Goal: Find specific page/section: Find specific page/section

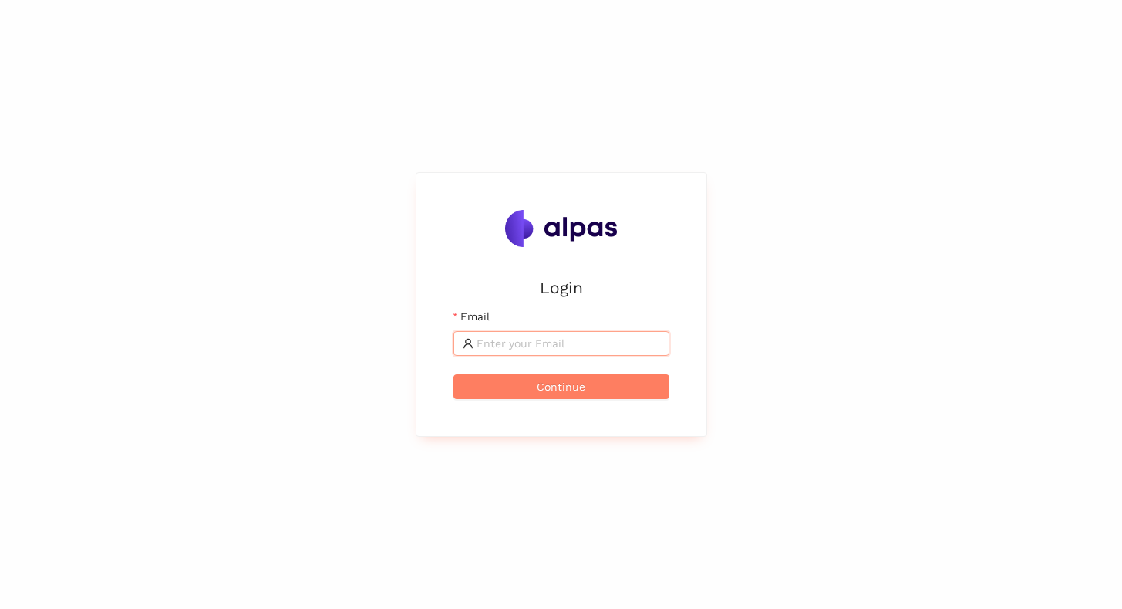
click at [532, 341] on input "Email" at bounding box center [569, 343] width 184 height 17
type input "[EMAIL_ADDRESS]"
click at [564, 392] on span "Continue" at bounding box center [561, 386] width 49 height 17
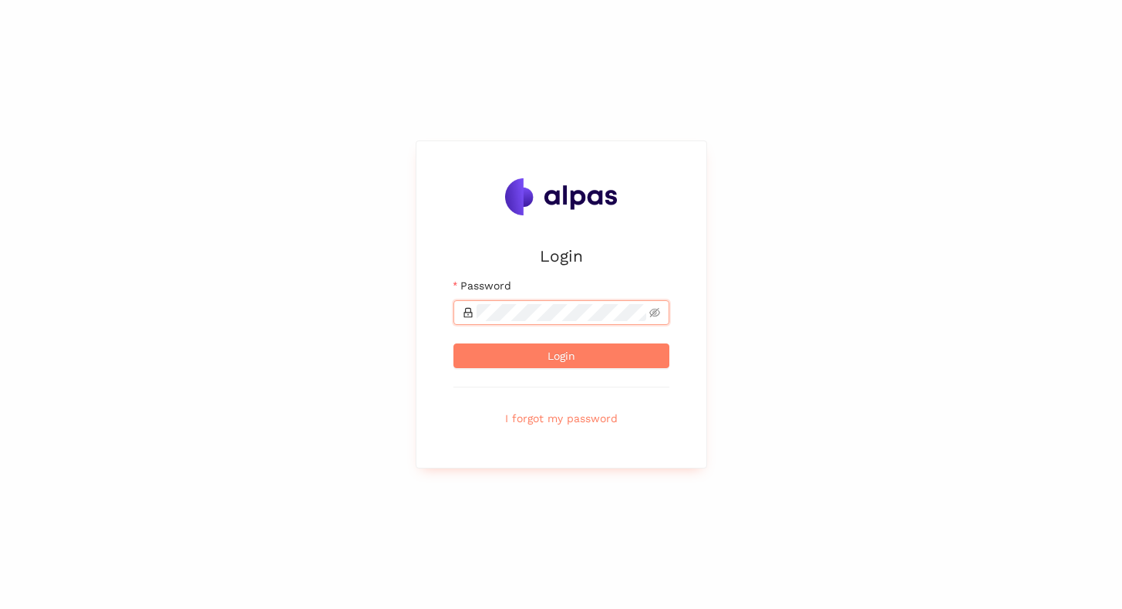
click at [454, 343] on button "Login" at bounding box center [562, 355] width 216 height 25
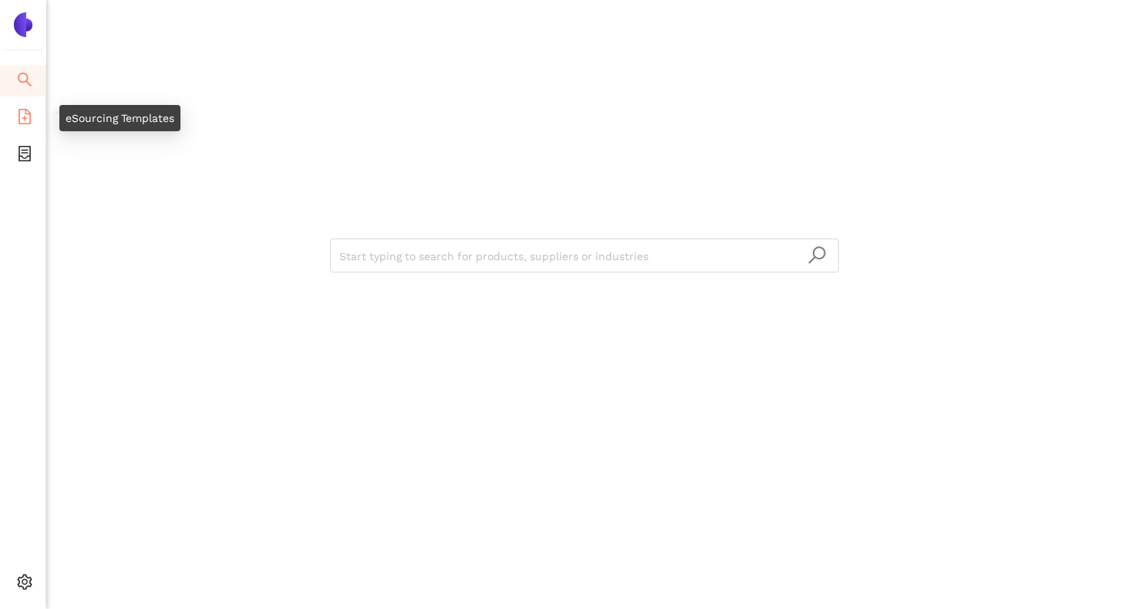
click at [28, 127] on span "file-add" at bounding box center [24, 118] width 15 height 31
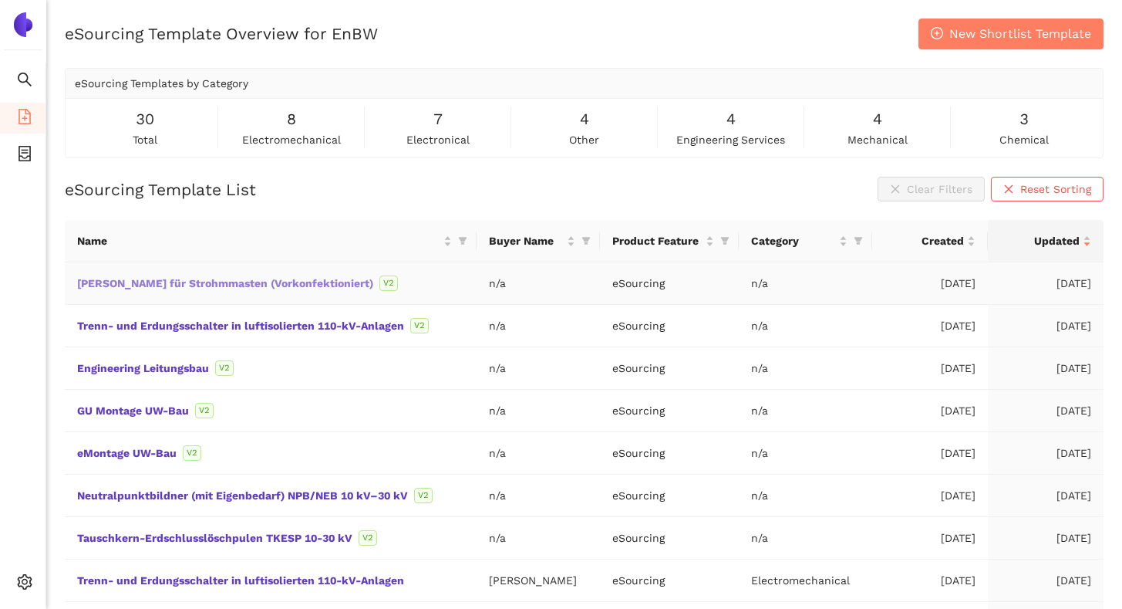
click at [0, 0] on link "[PERSON_NAME] für Strohmmasten (Vorkonfektioniert)" at bounding box center [0, 0] width 0 height 0
